Goal: Information Seeking & Learning: Learn about a topic

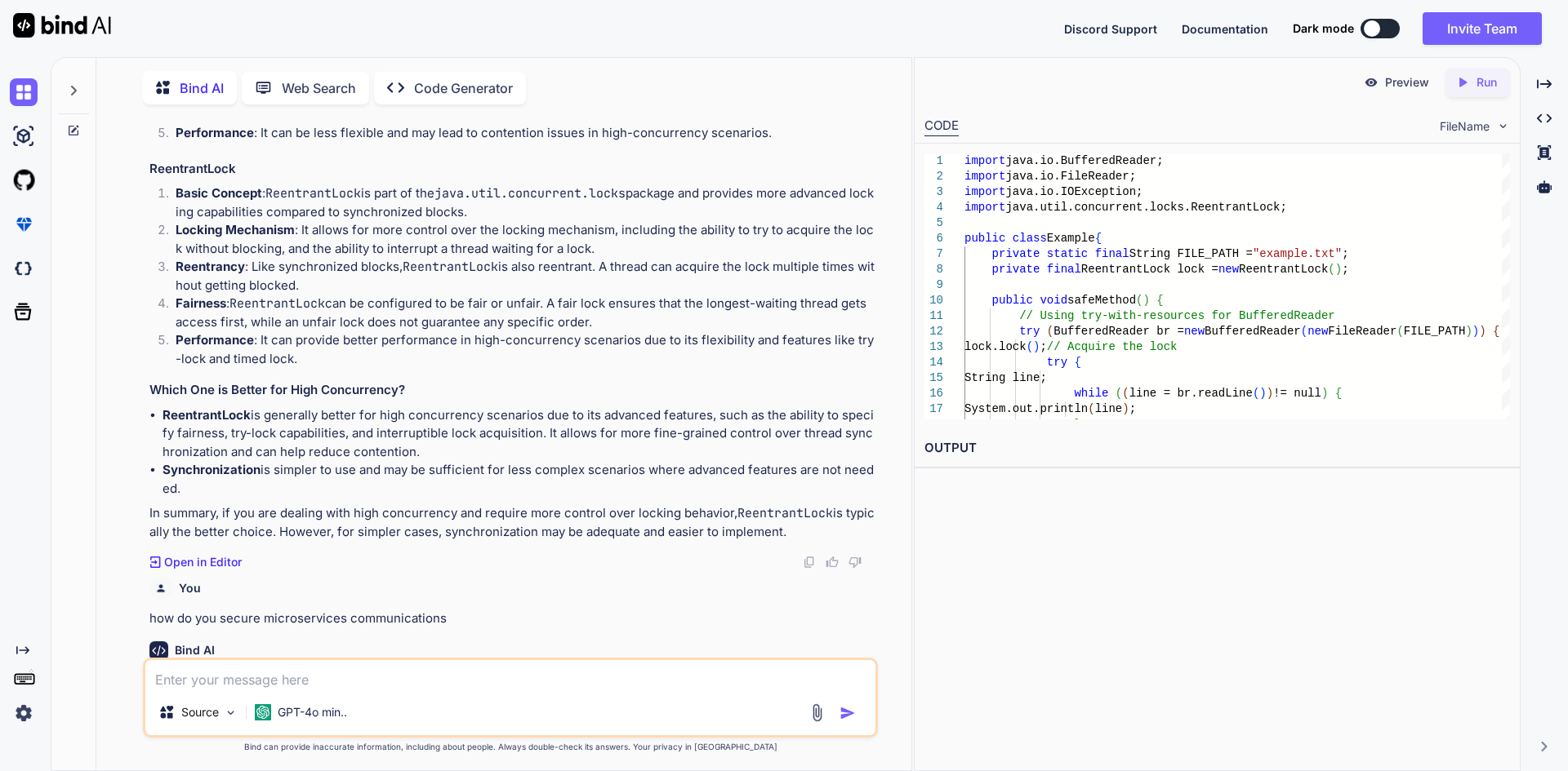
scroll to position [6, 0]
click at [602, 432] on p "ReentrantLock is generally better for high concurrency scenarios due to its adv…" at bounding box center [518, 431] width 712 height 55
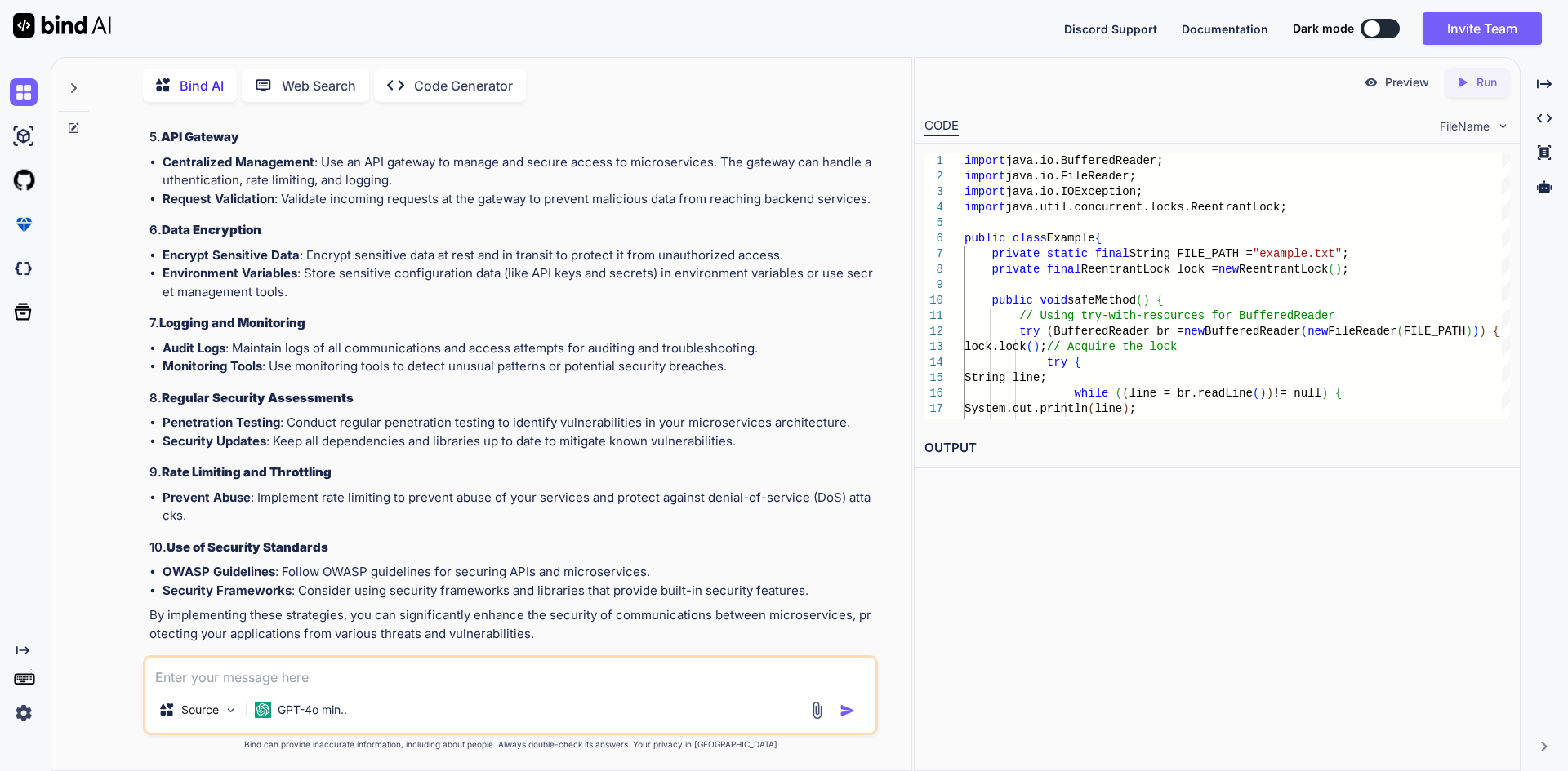
scroll to position [2850, 0]
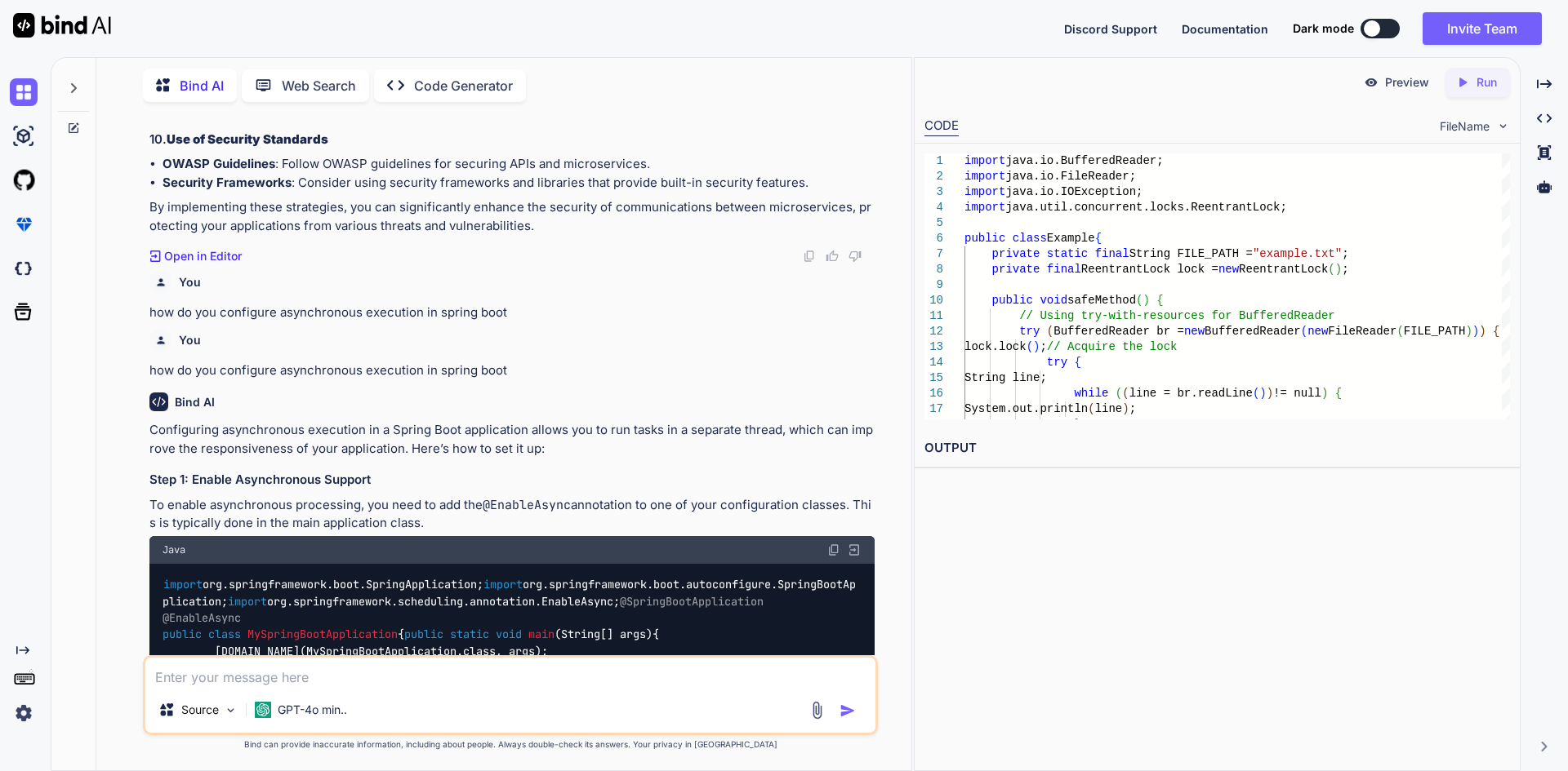
click at [273, 667] on textarea at bounding box center [510, 673] width 730 height 29
click at [254, 667] on textarea at bounding box center [510, 673] width 730 height 29
click at [253, 667] on textarea at bounding box center [510, 673] width 730 height 29
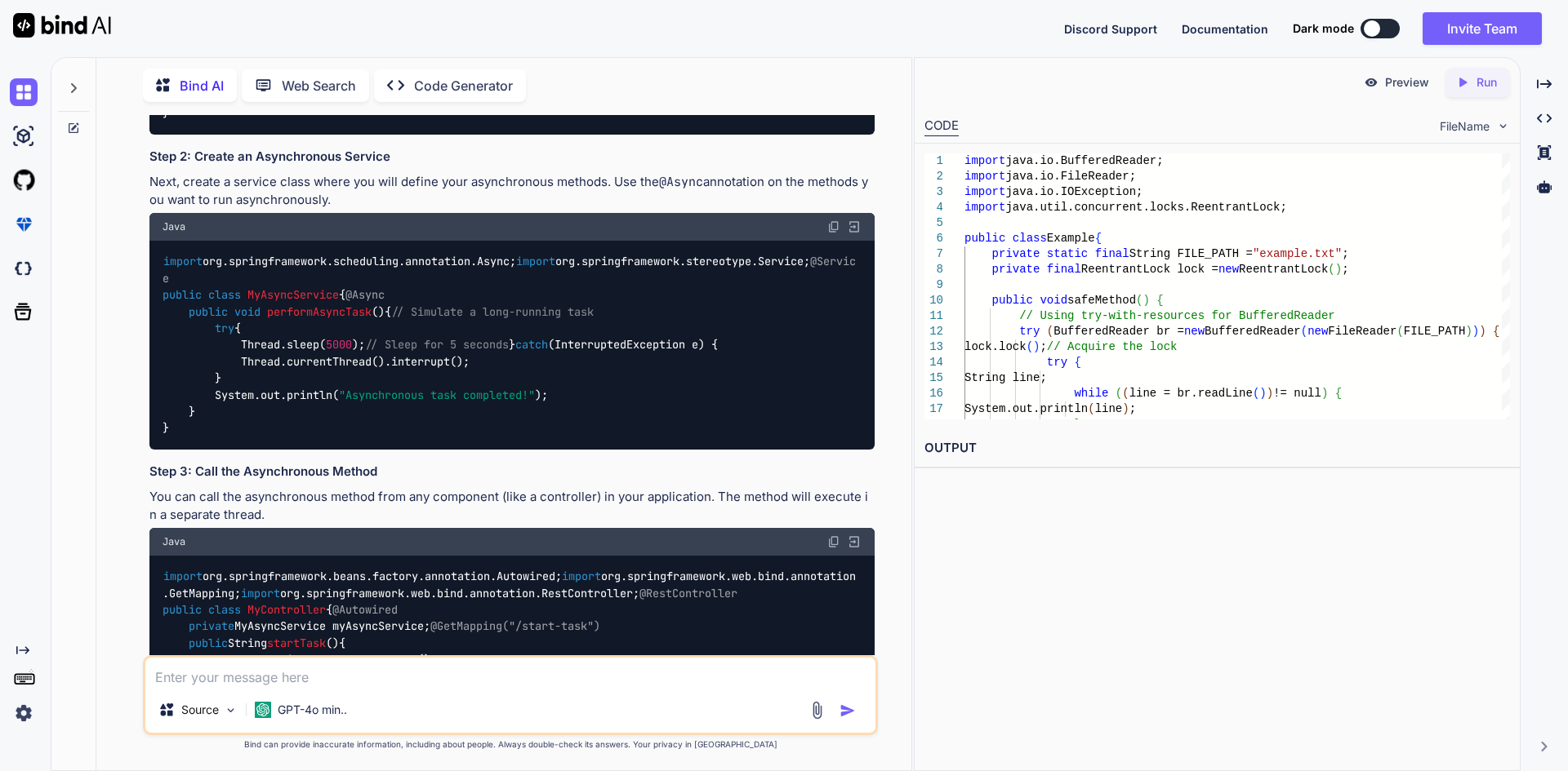
type textarea "c"
type textarea "x"
type textarea "co"
type textarea "x"
type textarea "cou"
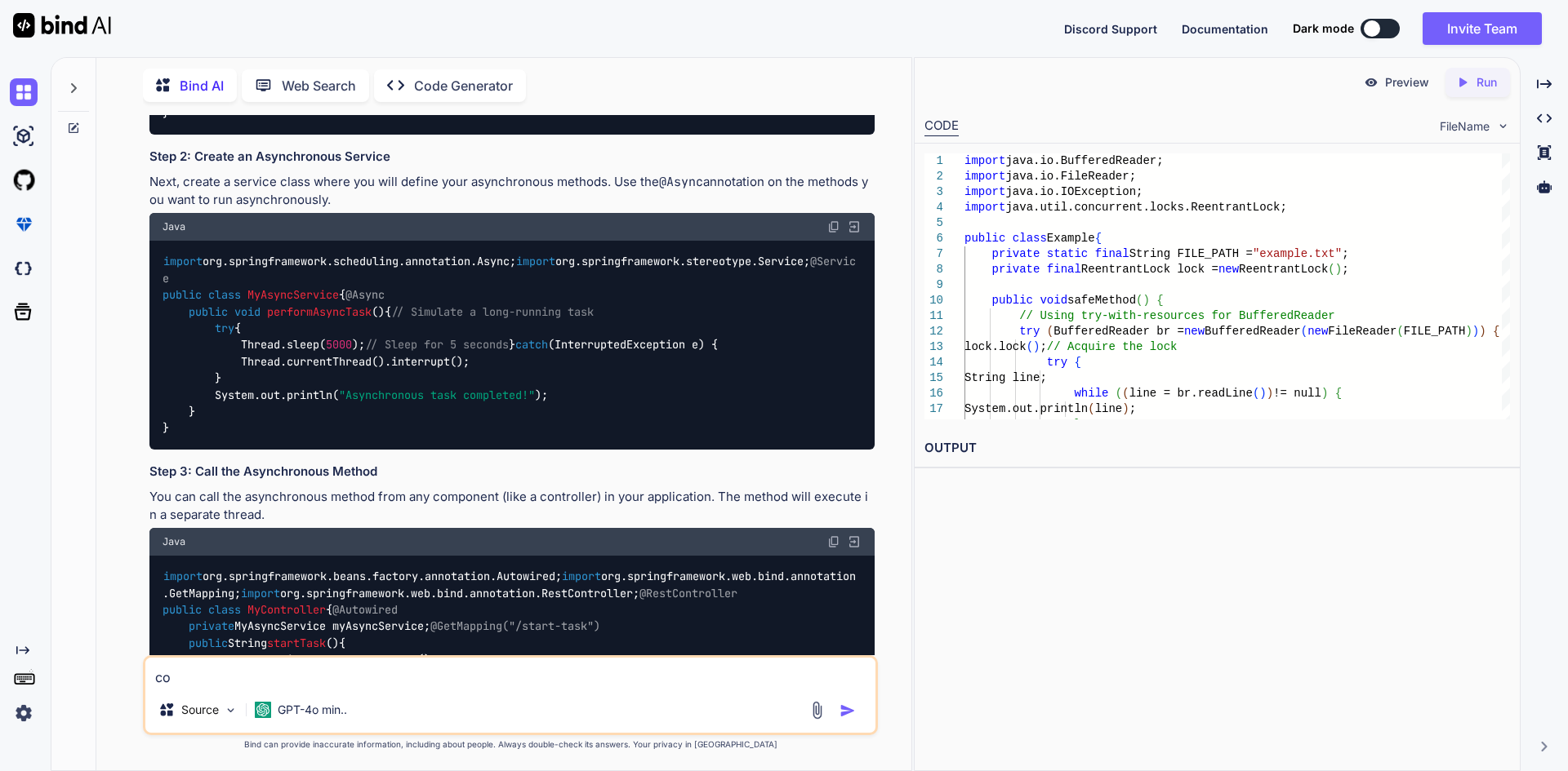
type textarea "x"
type textarea "coun"
type textarea "x"
type textarea "count"
type textarea "x"
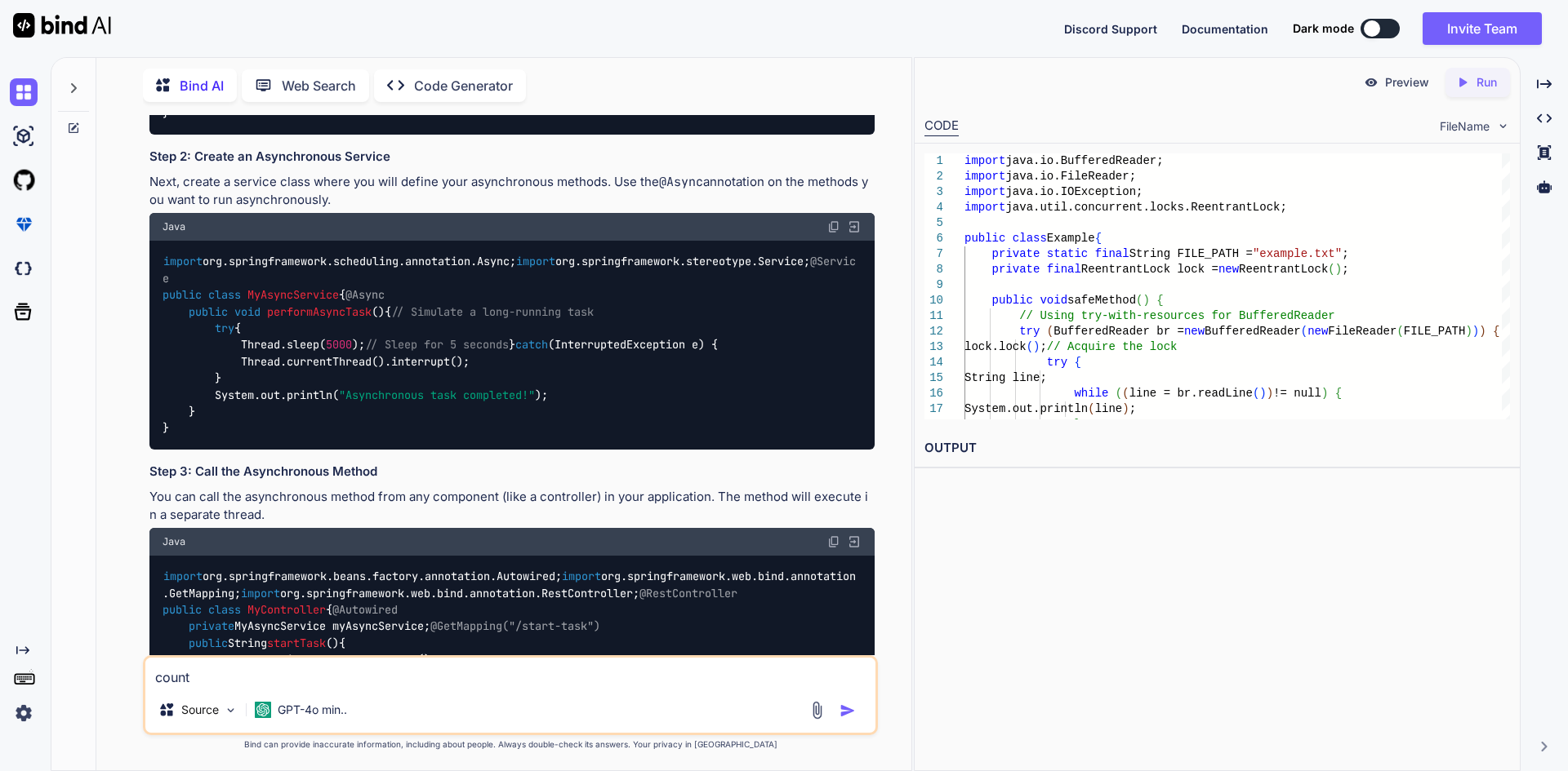
type textarea "countd"
type textarea "x"
type textarea "countdo"
type textarea "x"
type textarea "countdow"
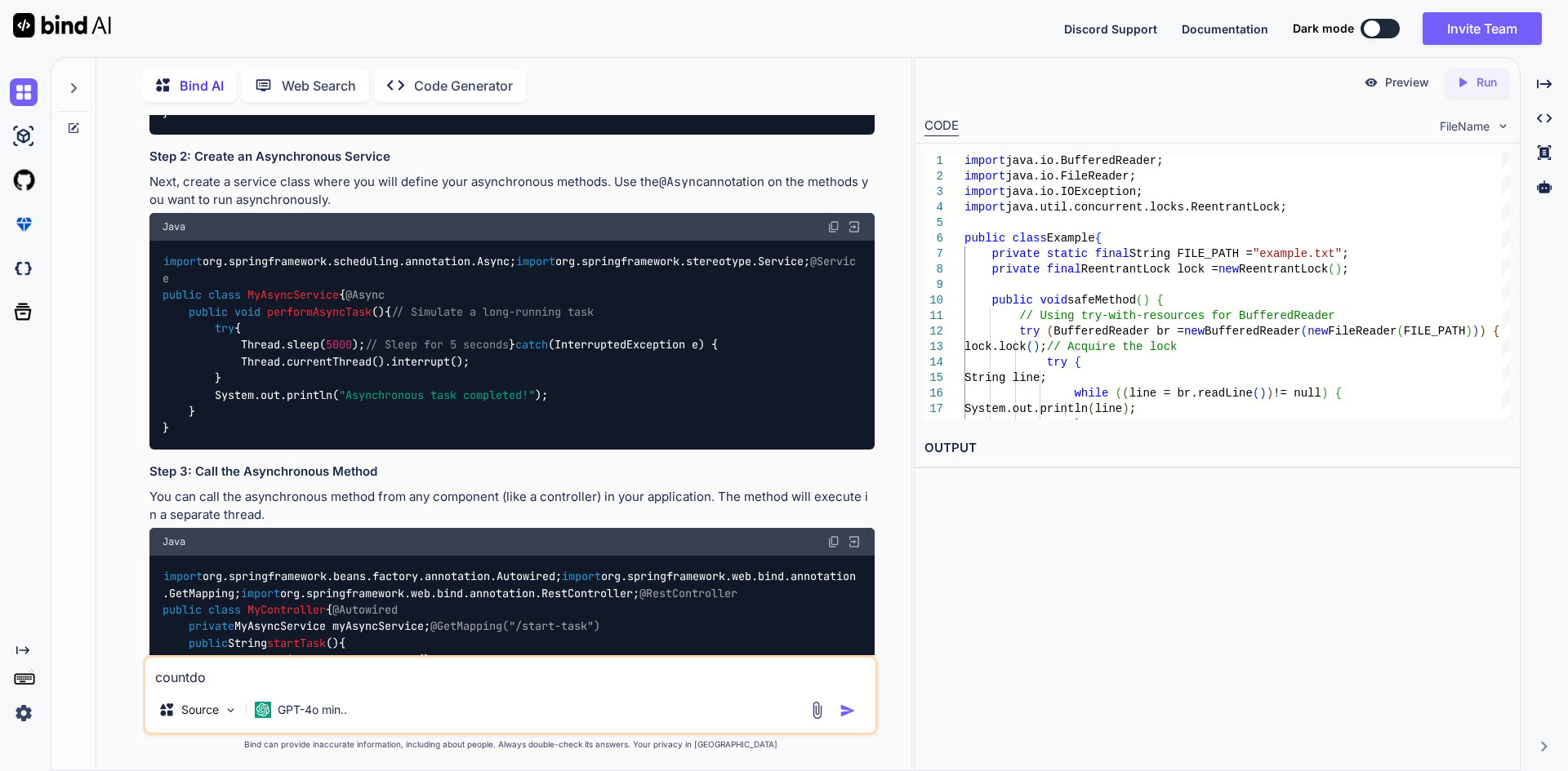
type textarea "x"
type textarea "countdown"
type textarea "x"
type textarea "countdownl"
type textarea "x"
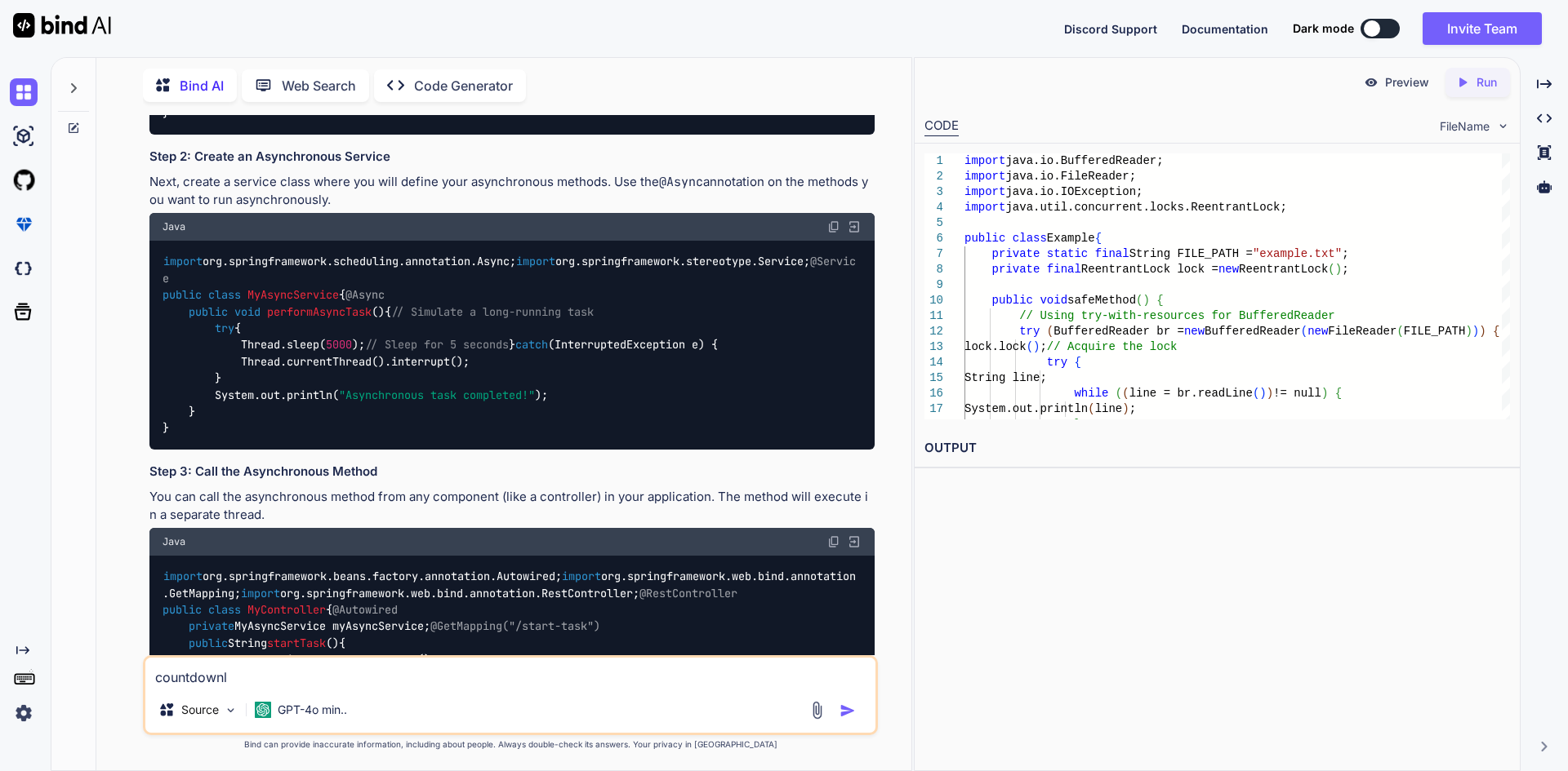
type textarea "countdownla"
type textarea "x"
type textarea "countdownlat"
type textarea "x"
type textarea "countdownlatc"
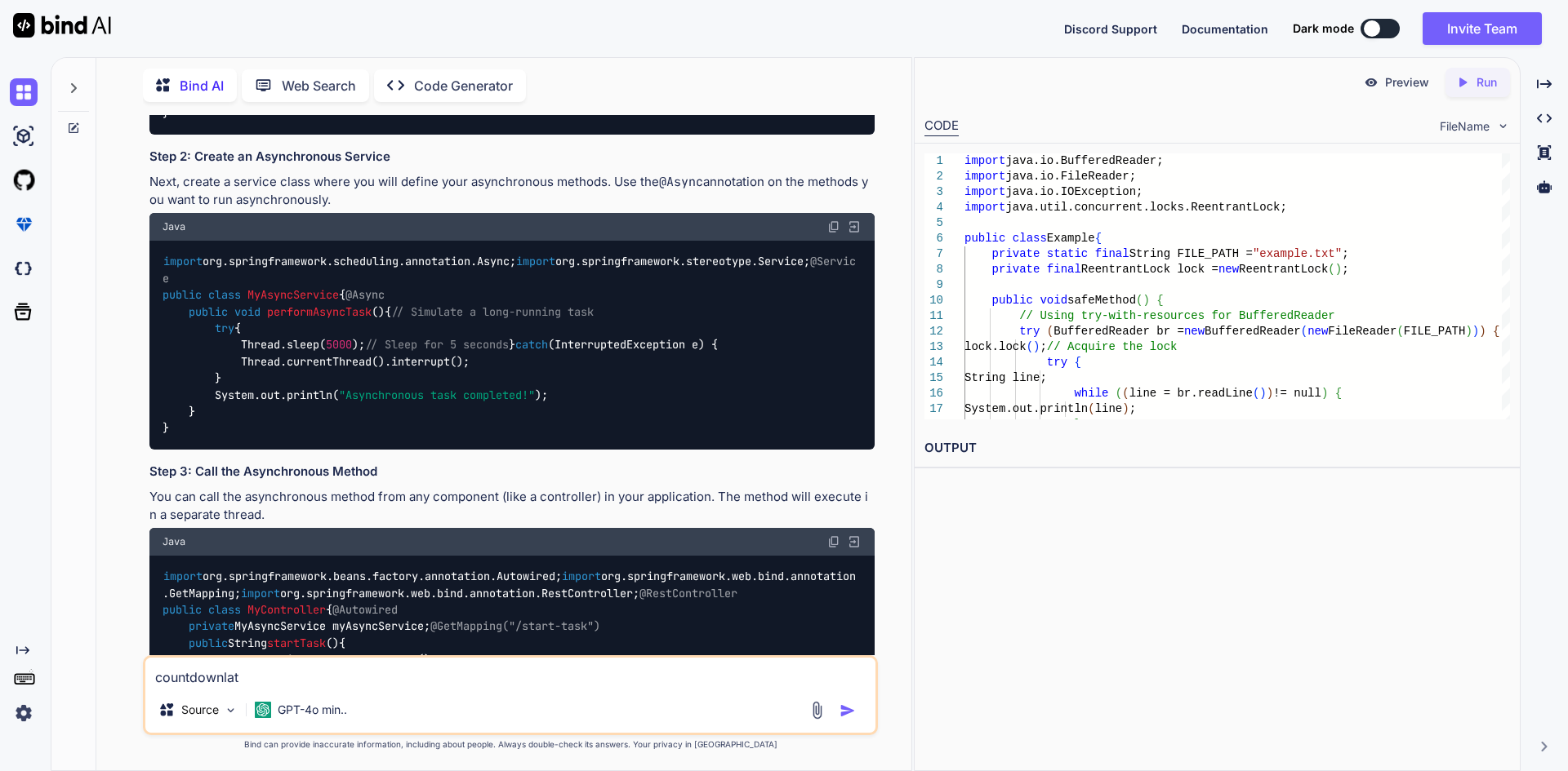
type textarea "x"
type textarea "countdownlatch"
type textarea "x"
type textarea "countdownlatch"
type textarea "x"
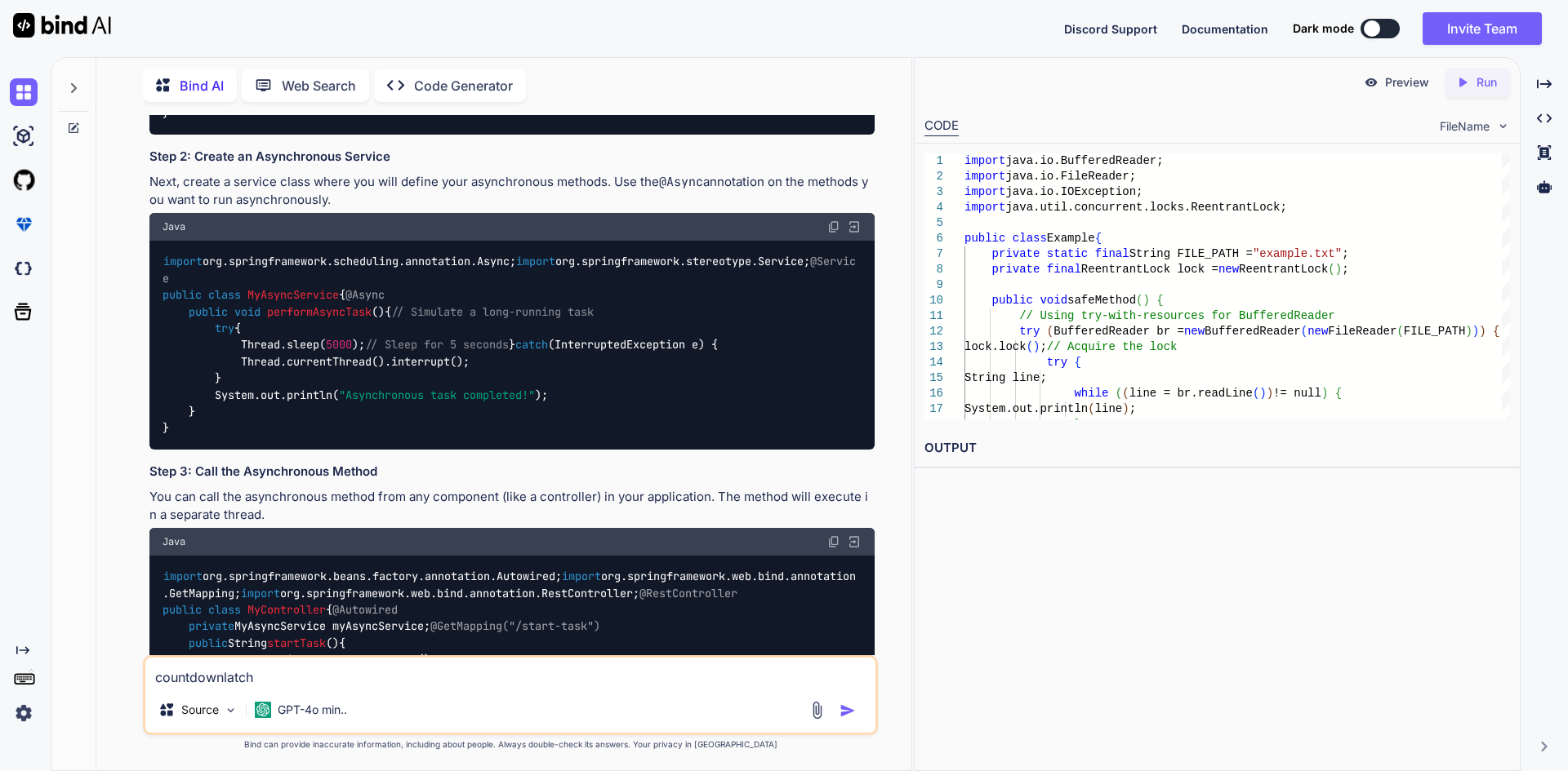
type textarea "countdownlatch v"
type textarea "x"
type textarea "countdownlatch vs"
type textarea "x"
type textarea "countdownlatch vs"
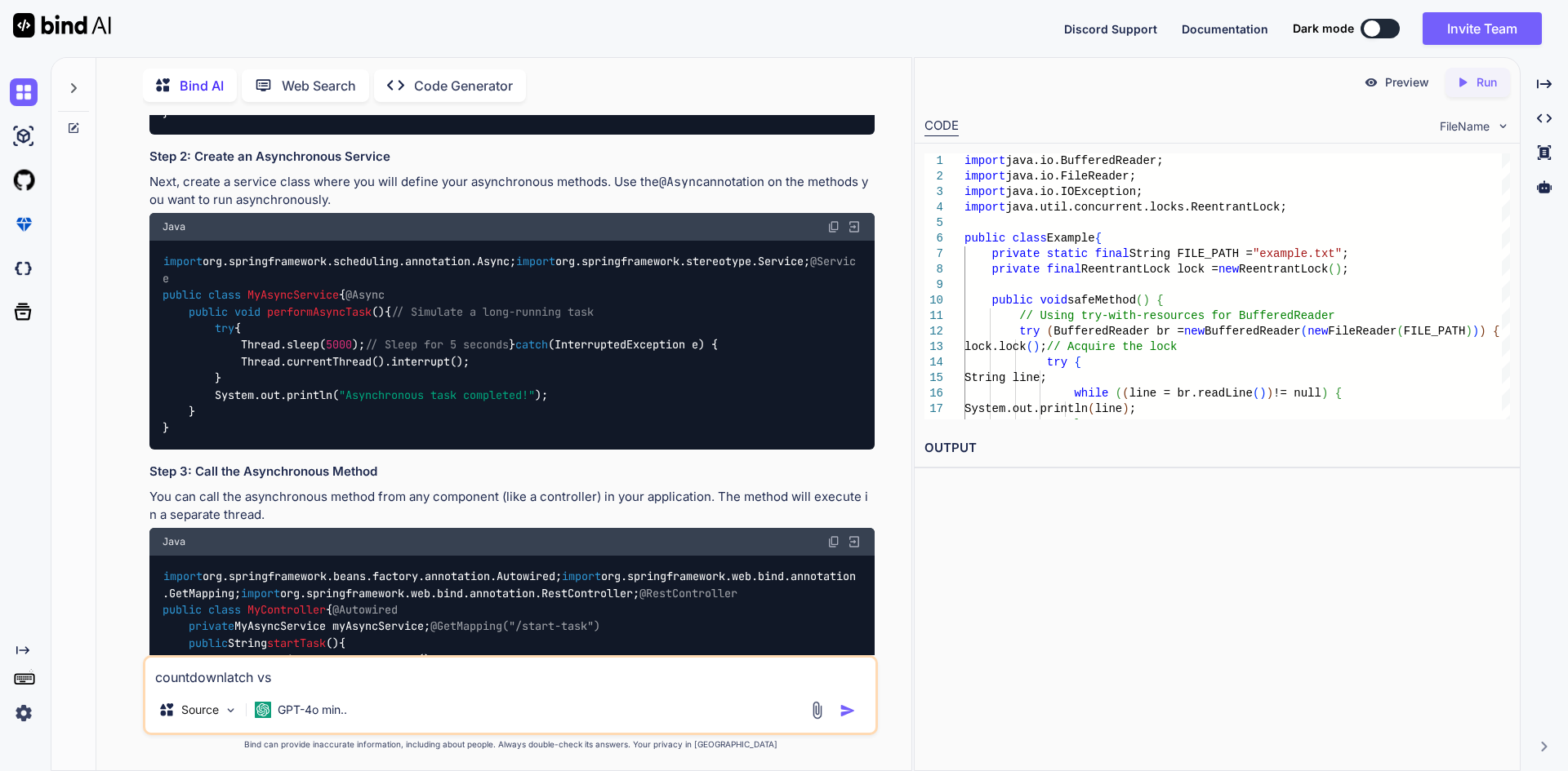
type textarea "x"
type textarea "countdownlatch vs c"
type textarea "x"
type textarea "countdownlatch vs cy"
type textarea "x"
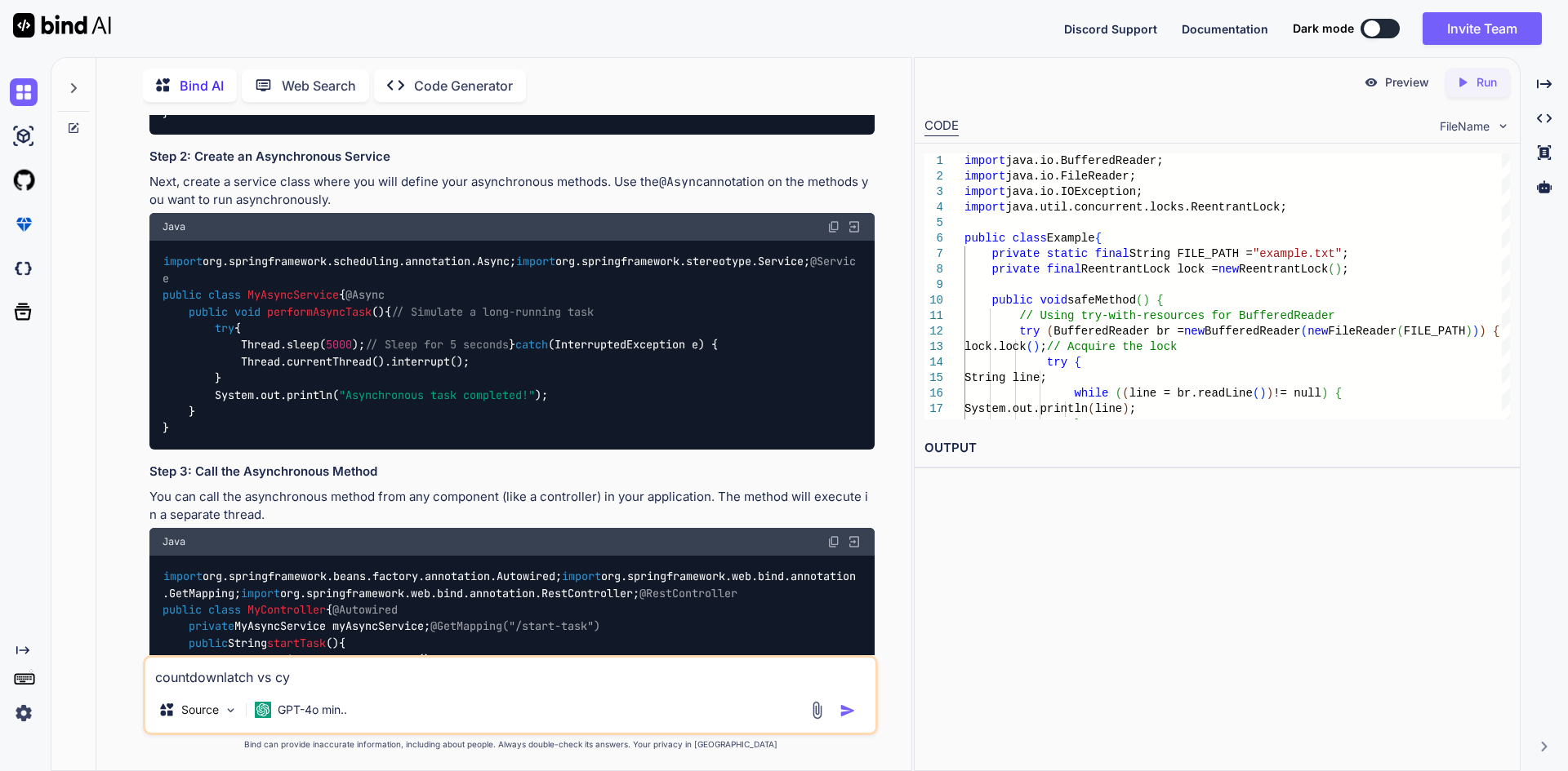
type textarea "countdownlatch vs cyc"
type textarea "x"
type textarea "countdownlatch vs cycl"
type textarea "x"
type textarea "countdownlatch vs cycli"
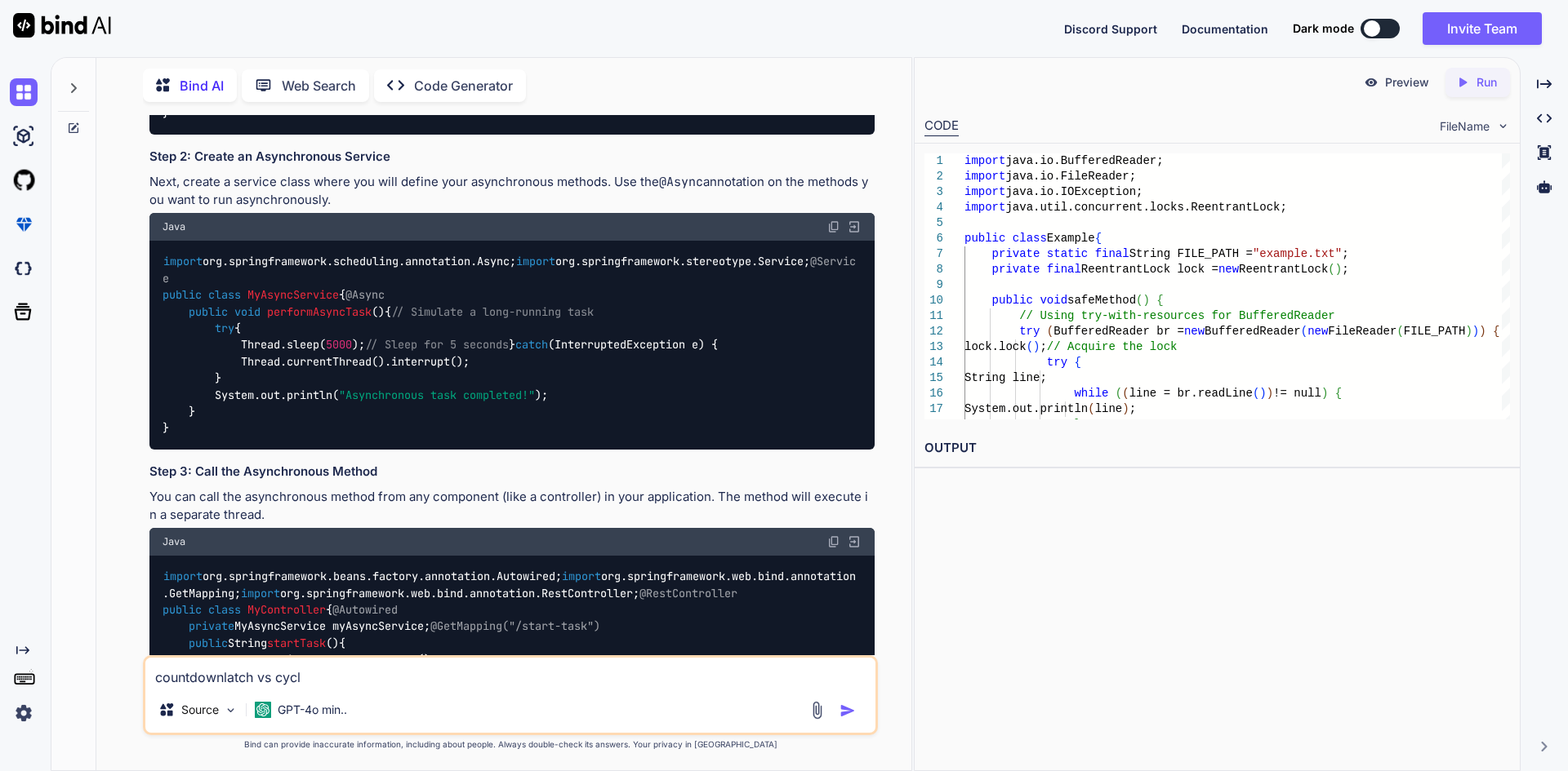
type textarea "x"
type textarea "countdownlatch vs cyclic"
type textarea "x"
type textarea "countdownlatch vs cyclicB"
type textarea "x"
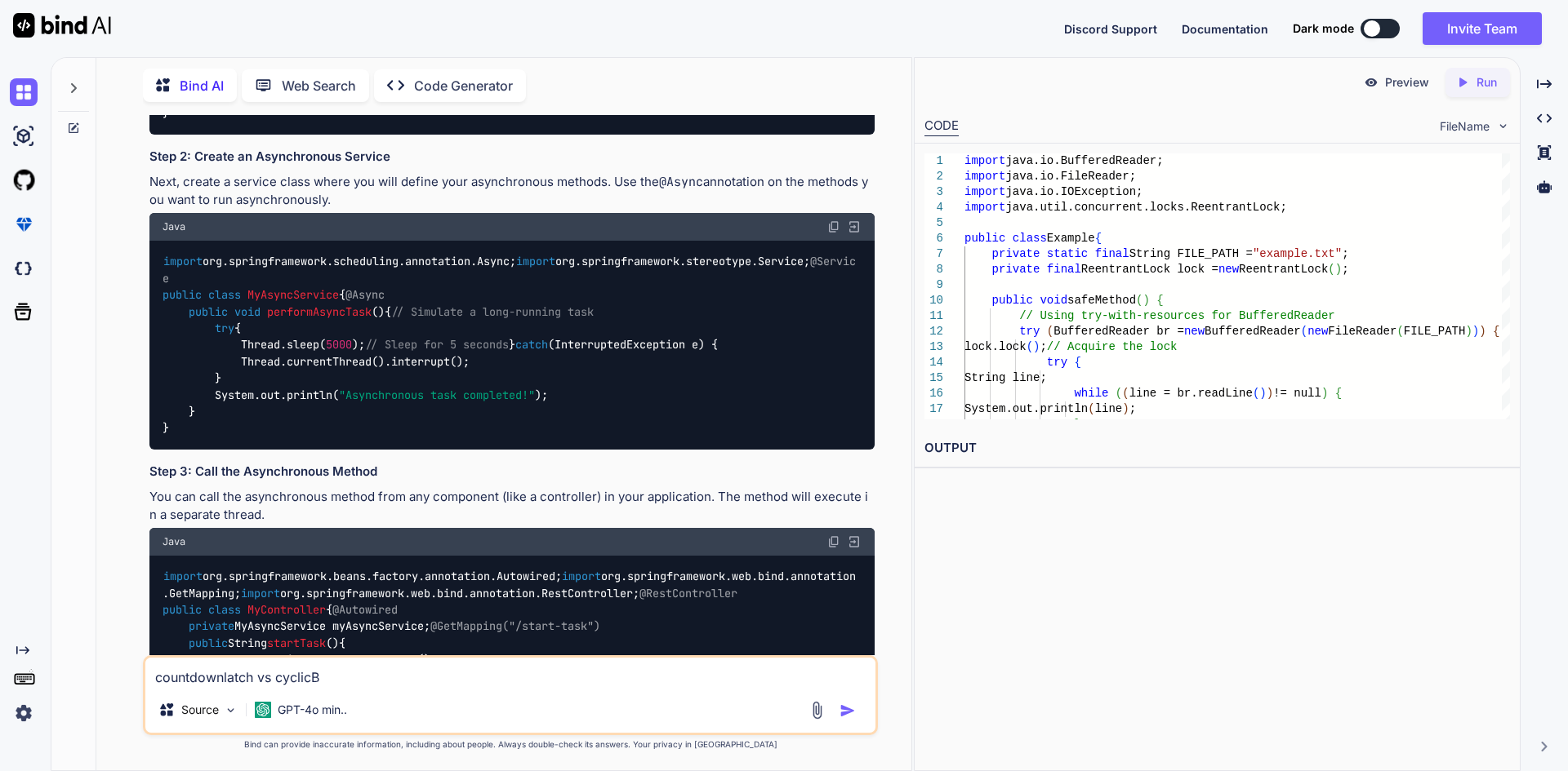
type textarea "countdownlatch vs cyclicBa"
type textarea "x"
type textarea "countdownlatch vs cyclicBar"
type textarea "x"
type textarea "countdownlatch vs cyclicBarr"
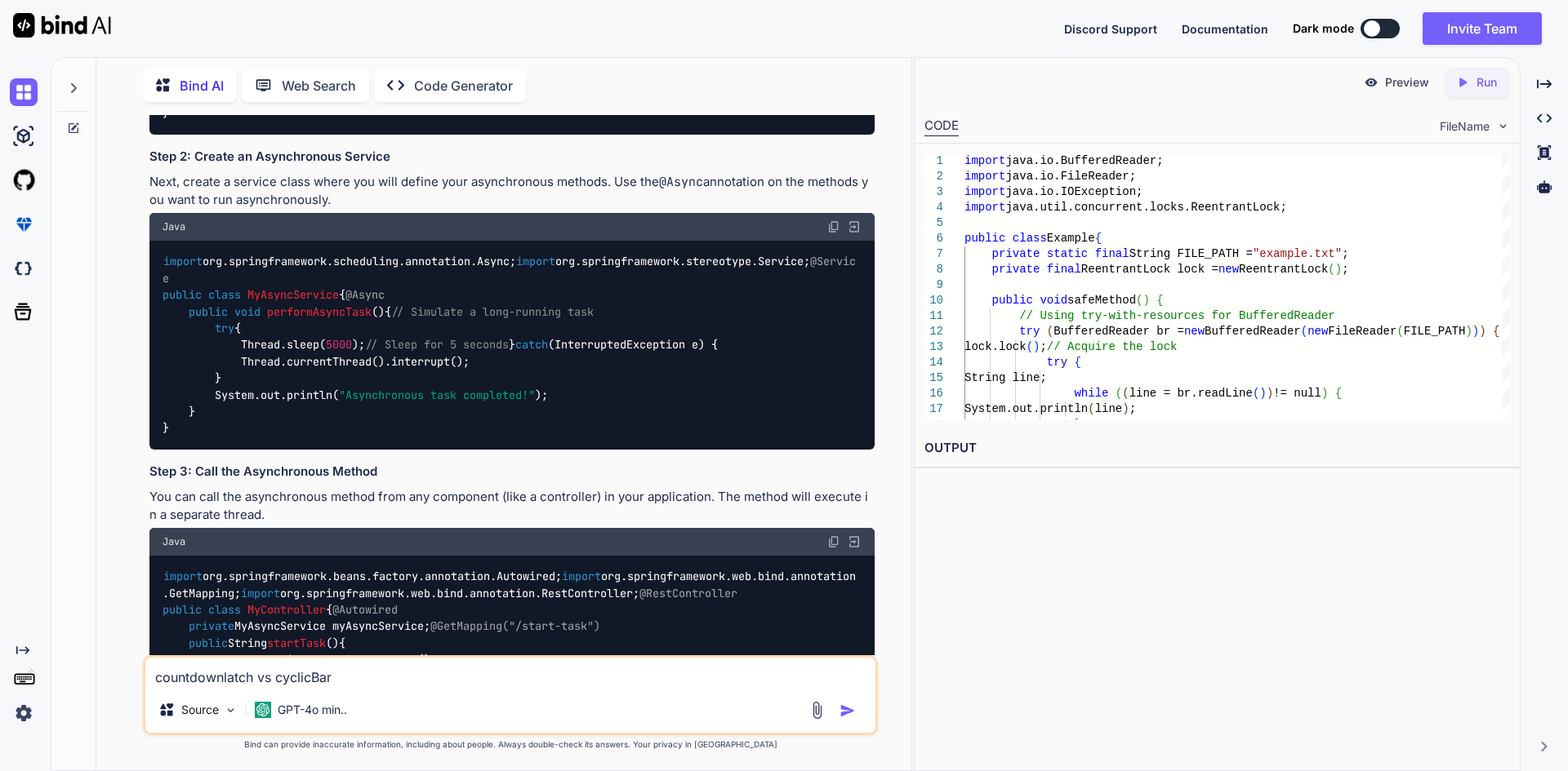
type textarea "x"
type textarea "countdownlatch vs cyclicBarri"
type textarea "x"
type textarea "countdownlatch vs cyclicBarrie"
type textarea "x"
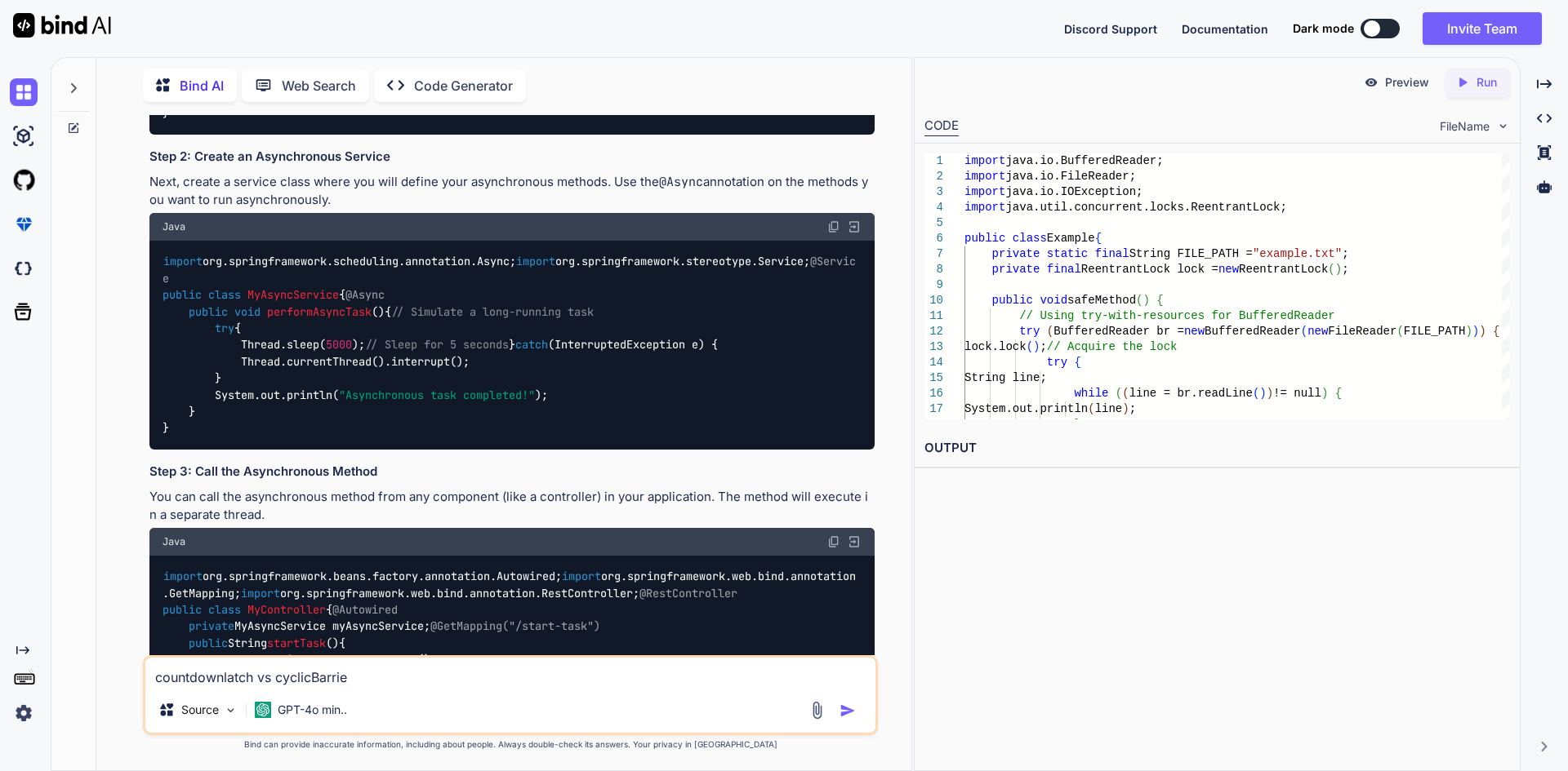
type textarea "countdownlatch vs cyclicBarrier"
type textarea "x"
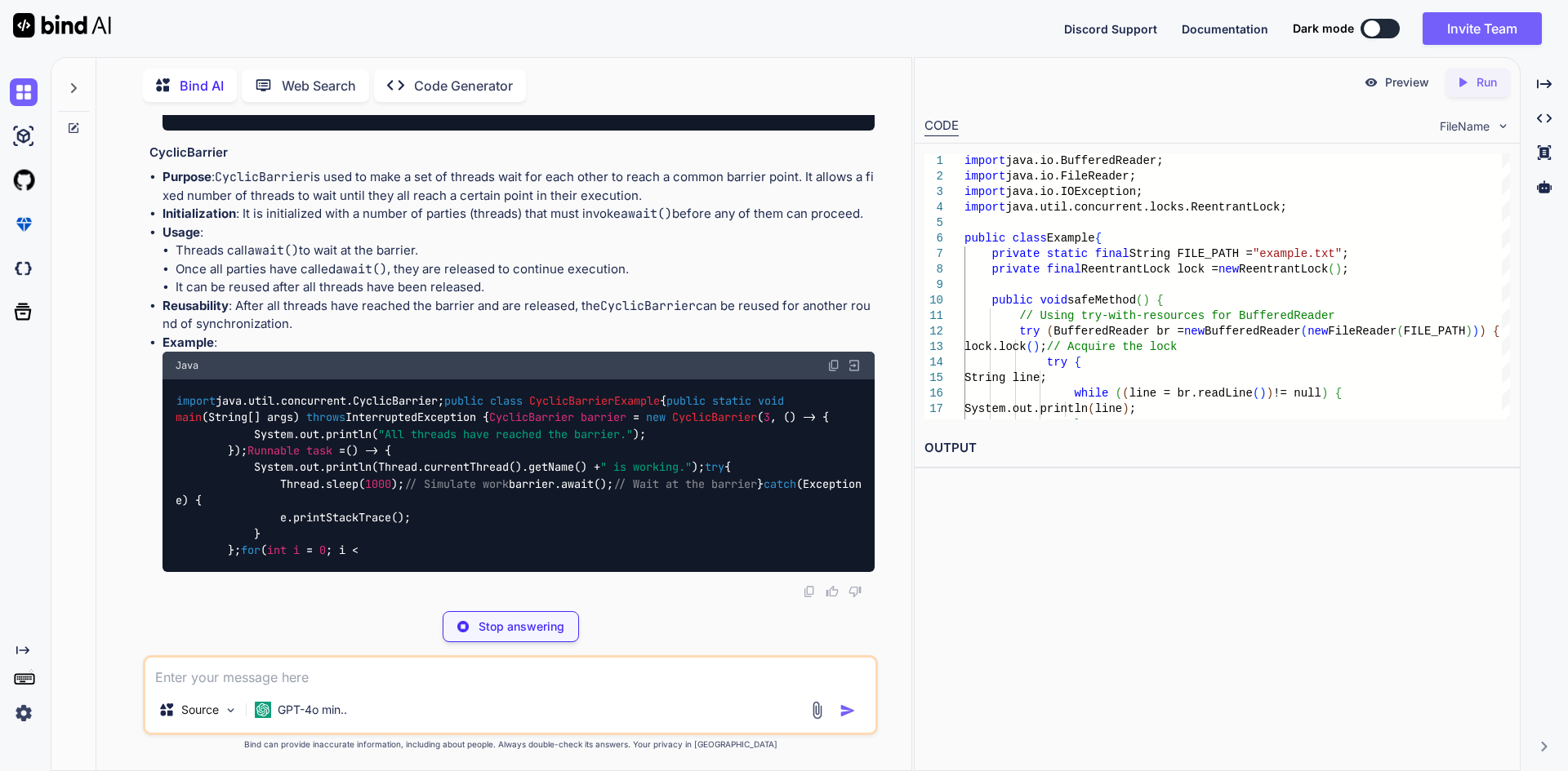
scroll to position [13523, 0]
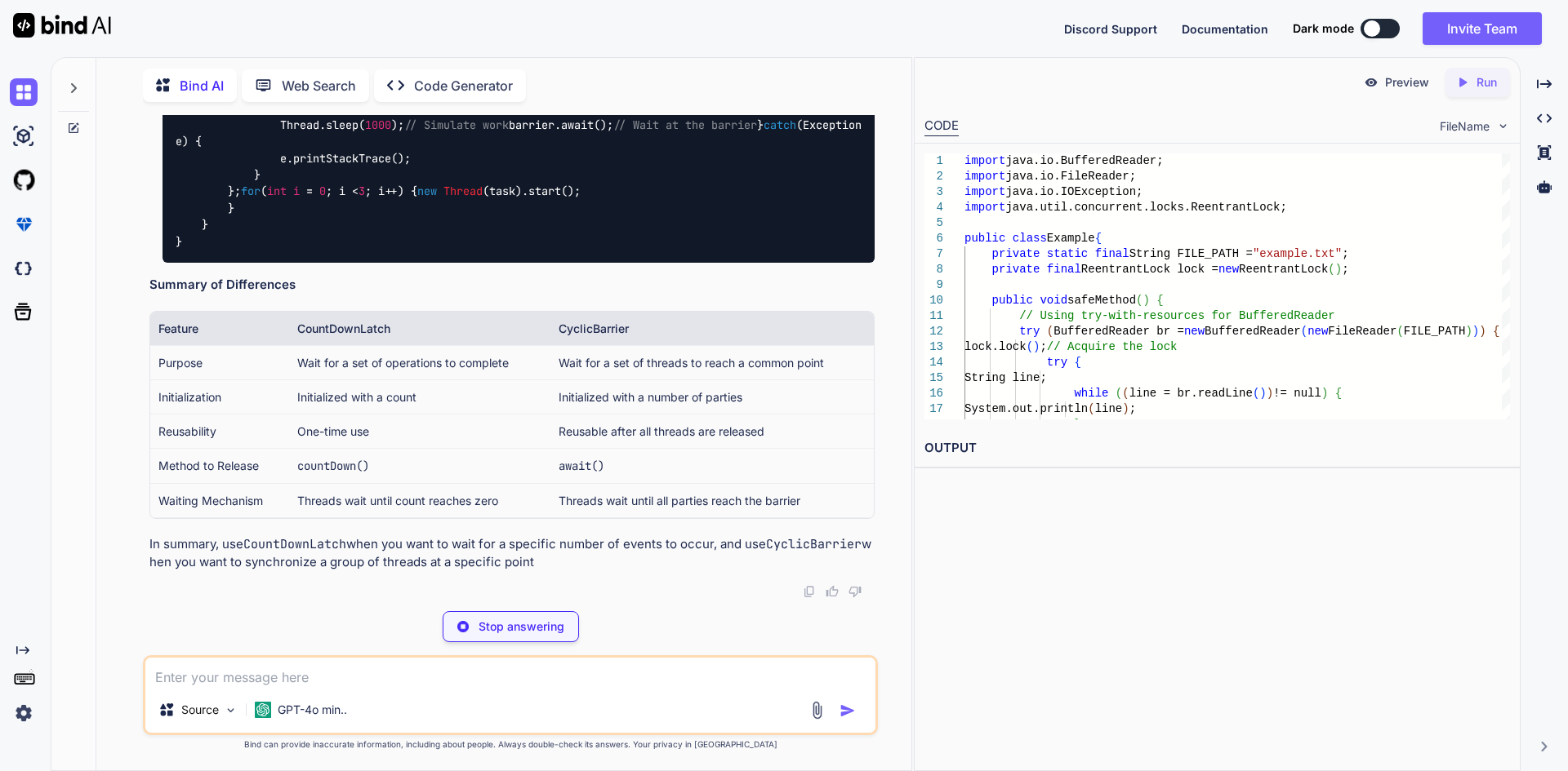
type textarea "x"
type textarea "for (int i = 0; i < 3; i++) { new Thread(task).start(); } latch.await(); // Wai…"
type textarea "x"
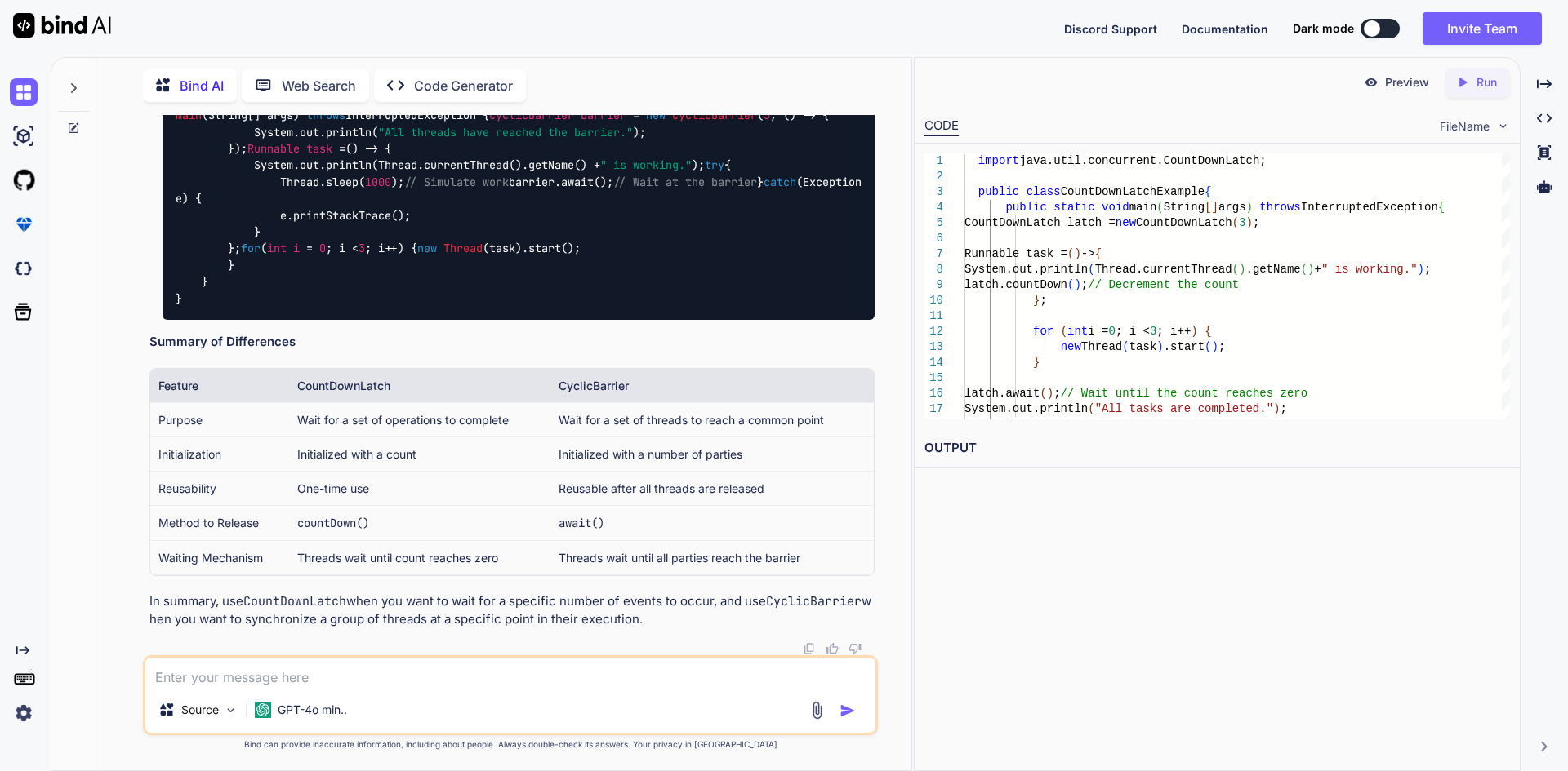
drag, startPoint x: 153, startPoint y: 297, endPoint x: 617, endPoint y: 312, distance: 464.2
drag, startPoint x: 592, startPoint y: 309, endPoint x: 148, endPoint y: 289, distance: 444.5
click at [148, 289] on div "You Poor suggestion quality can often be improved by: a. Using short variable n…" at bounding box center [512, 386] width 731 height 540
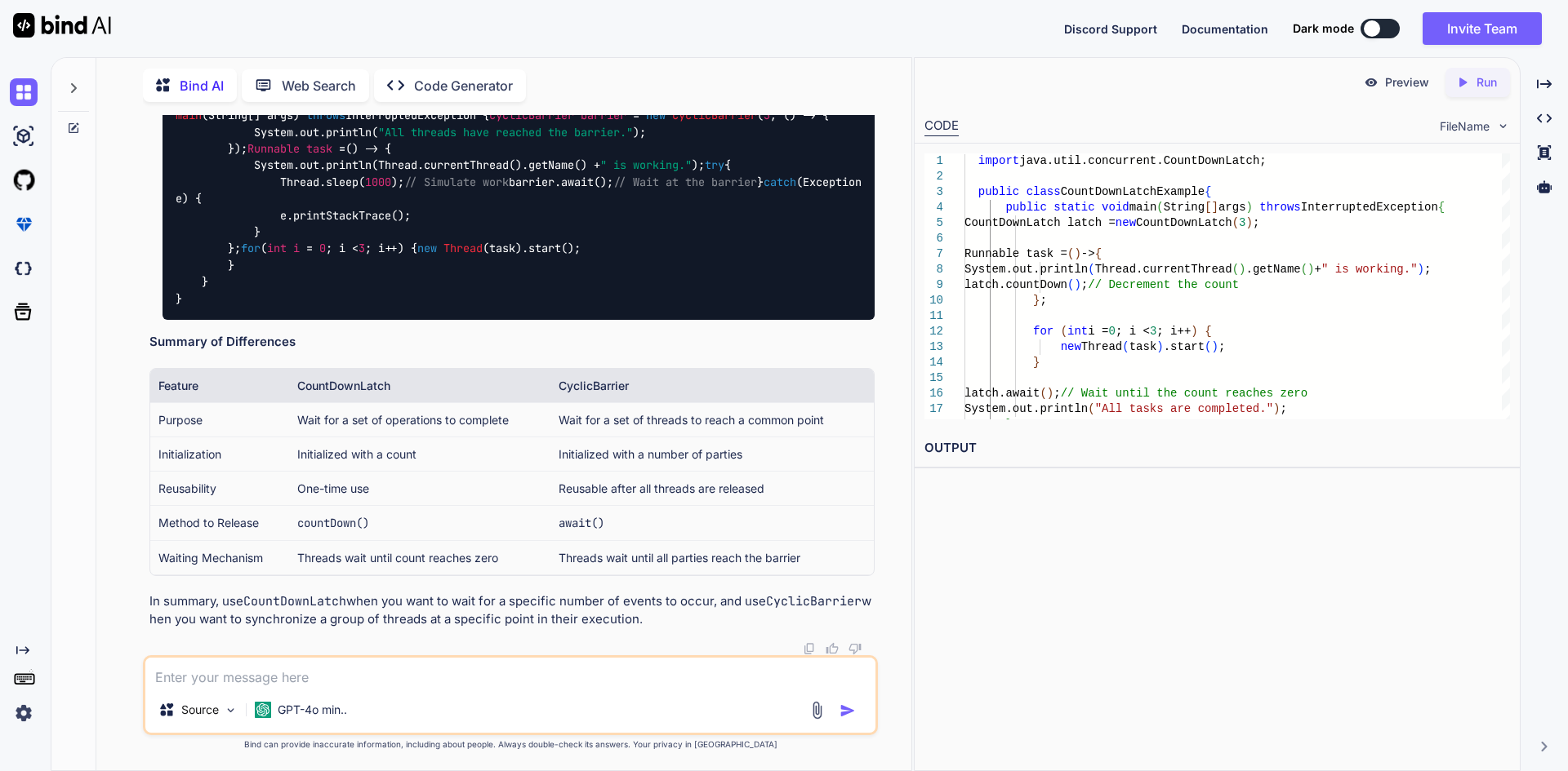
drag, startPoint x: 326, startPoint y: 285, endPoint x: 367, endPoint y: 285, distance: 41.0
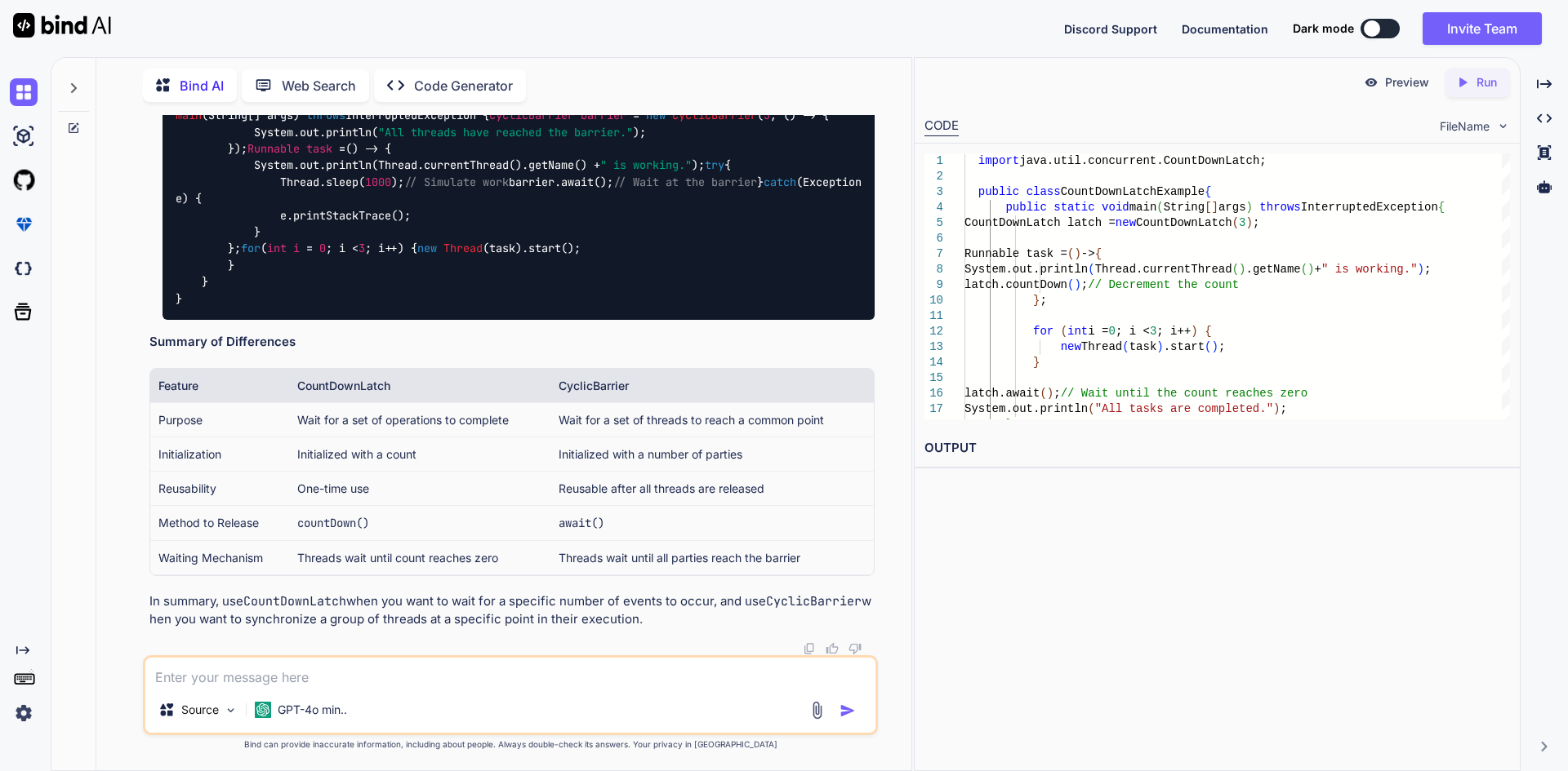
drag, startPoint x: 222, startPoint y: 284, endPoint x: 254, endPoint y: 305, distance: 38.3
drag, startPoint x: 223, startPoint y: 286, endPoint x: 324, endPoint y: 287, distance: 101.0
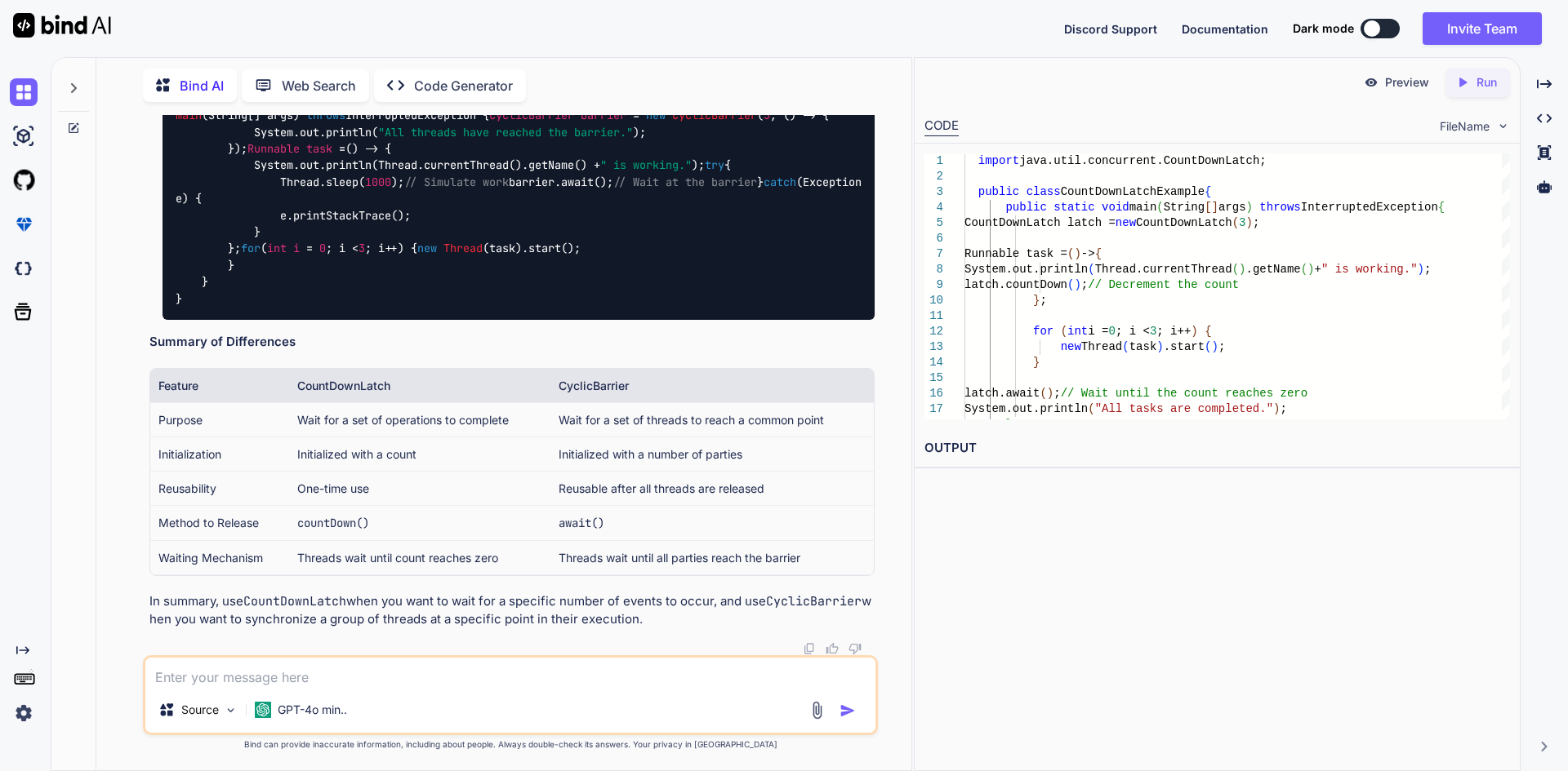
drag, startPoint x: 219, startPoint y: 288, endPoint x: 323, endPoint y: 285, distance: 104.0
drag, startPoint x: 315, startPoint y: 305, endPoint x: 306, endPoint y: 304, distance: 9.1
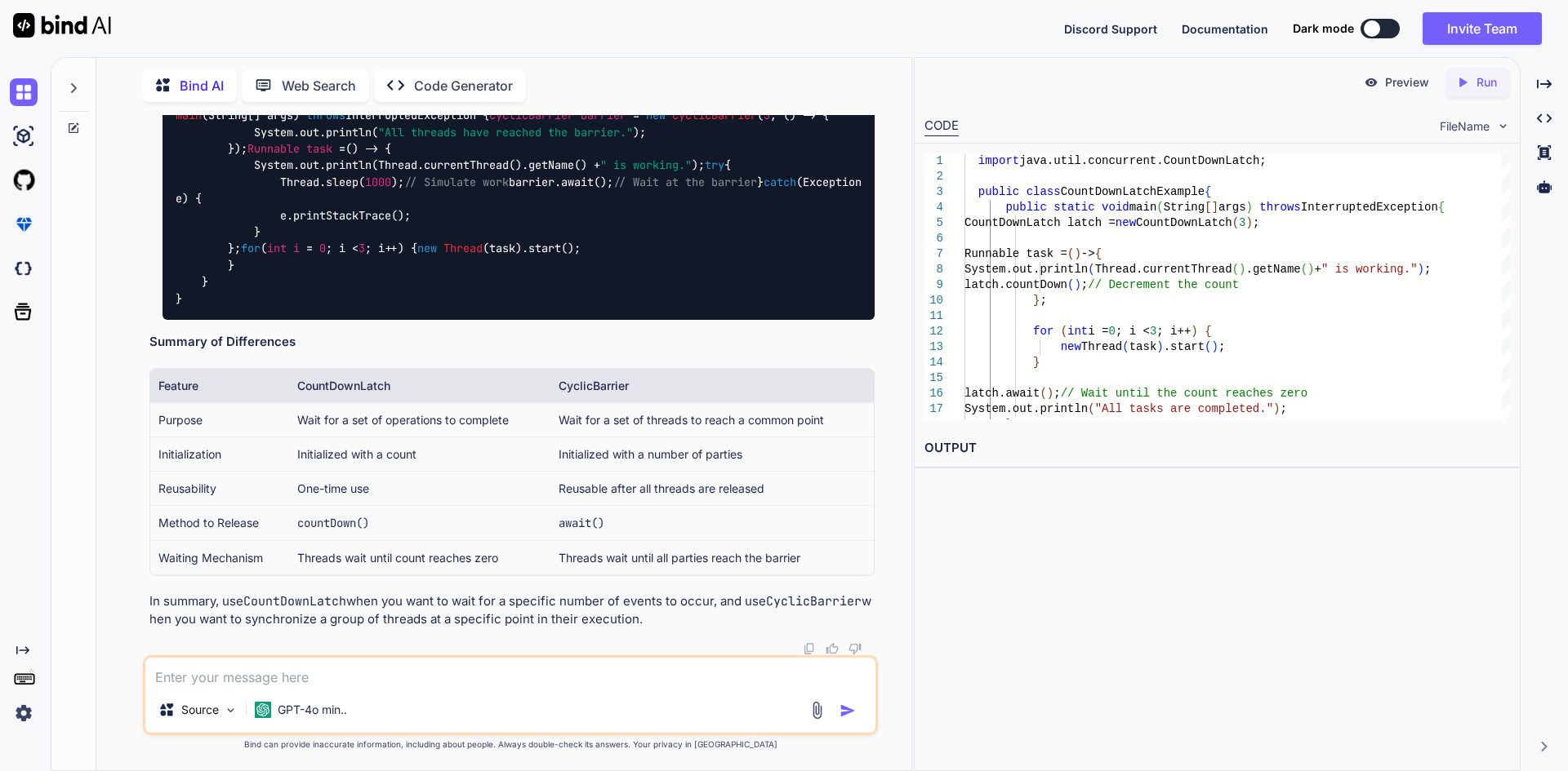
drag, startPoint x: 223, startPoint y: 286, endPoint x: 321, endPoint y: 290, distance: 98.1
type textarea ""); } }"
type textarea "x"
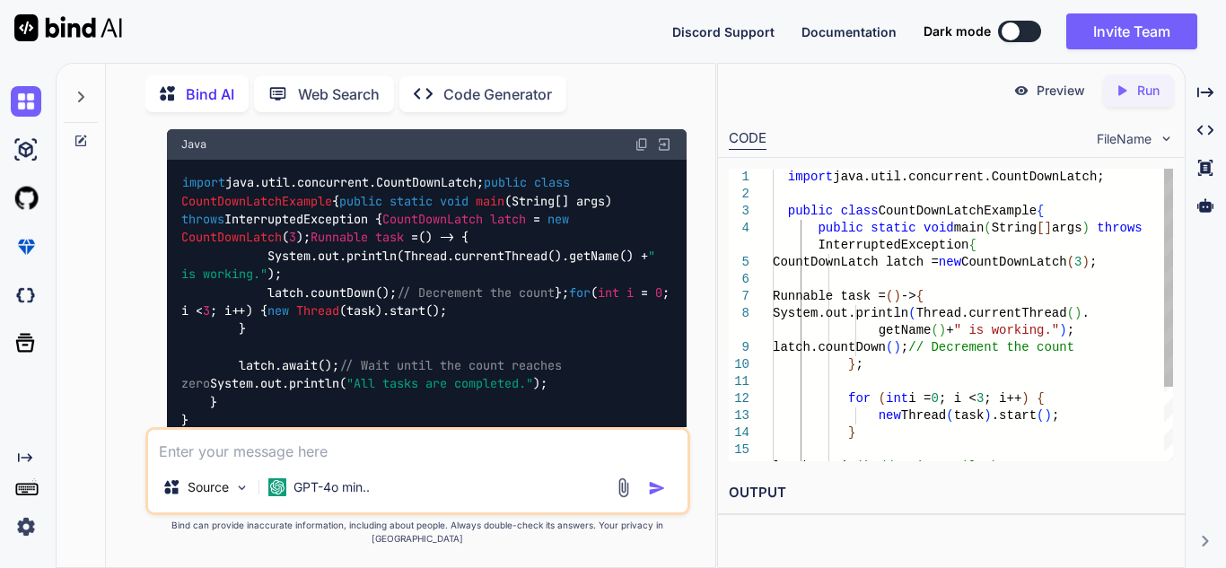
scroll to position [16457, 0]
